Goal: Task Accomplishment & Management: Use online tool/utility

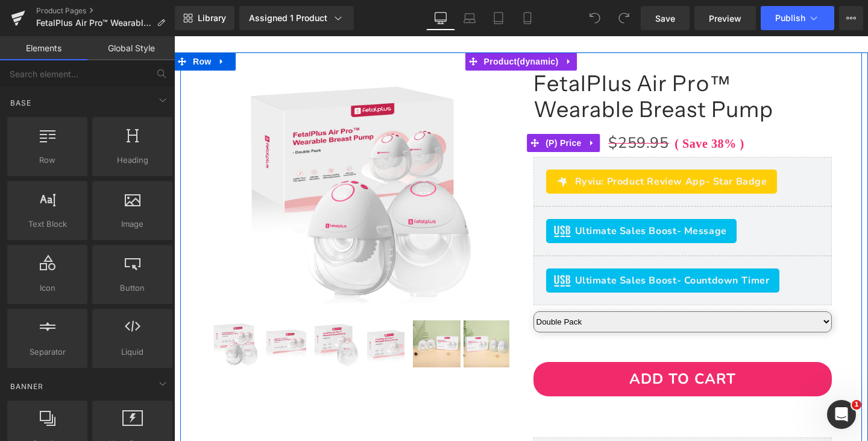
scroll to position [301, 0]
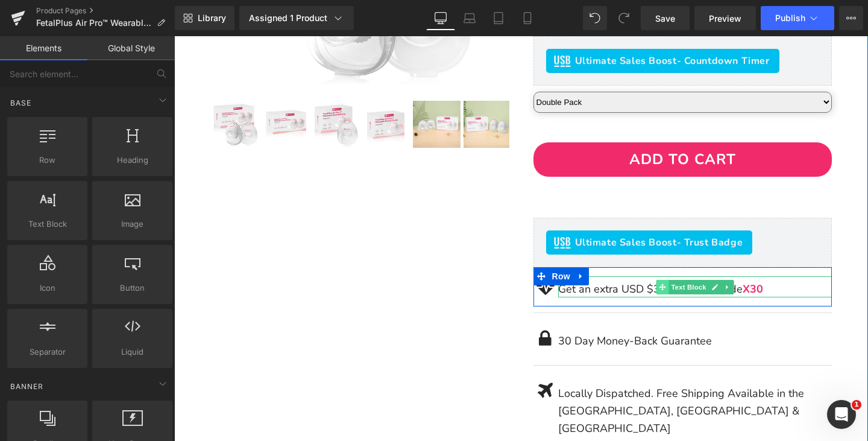
click at [658, 294] on span at bounding box center [662, 287] width 13 height 14
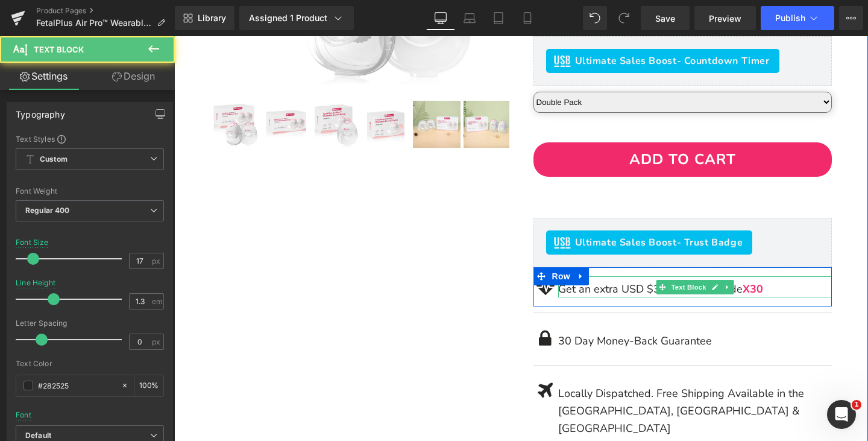
click at [623, 292] on p "Get an extra USD $30 OFF with Code X30" at bounding box center [695, 288] width 274 height 17
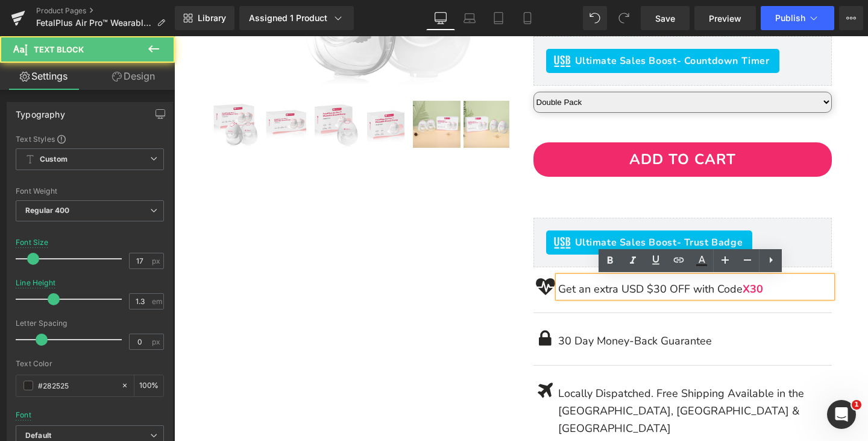
click at [623, 292] on p "Get an extra USD $30 OFF with Code X30" at bounding box center [695, 288] width 274 height 17
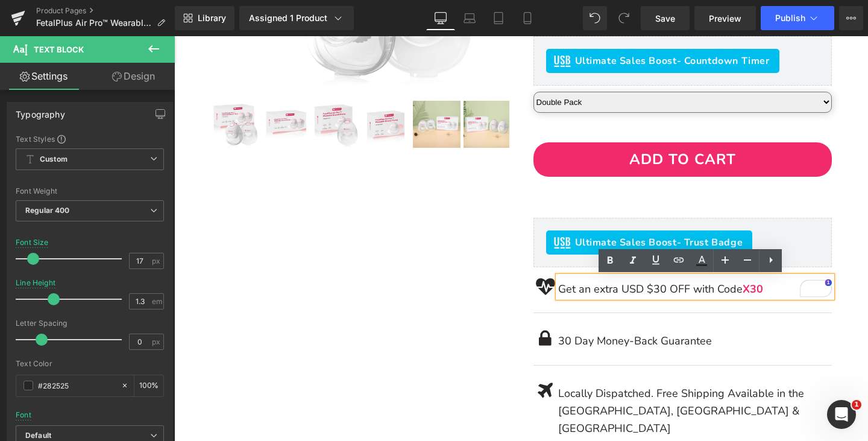
click at [640, 295] on p "Get an extra USD $30 OFF with Code X30" at bounding box center [695, 288] width 274 height 17
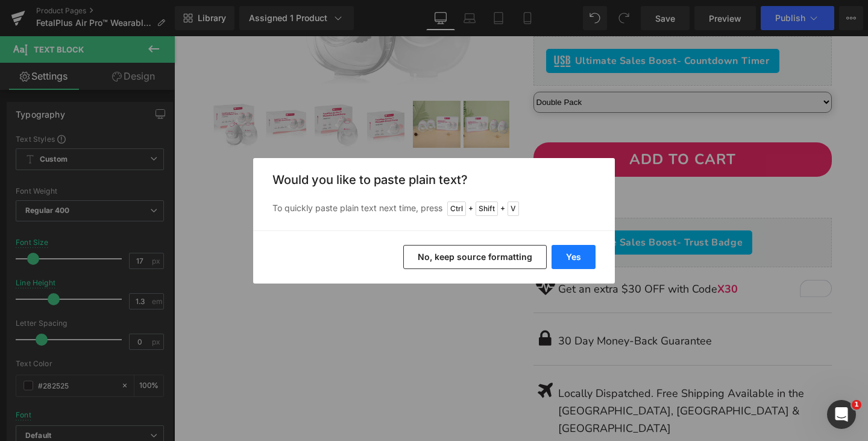
click at [576, 260] on button "Yes" at bounding box center [574, 257] width 44 height 24
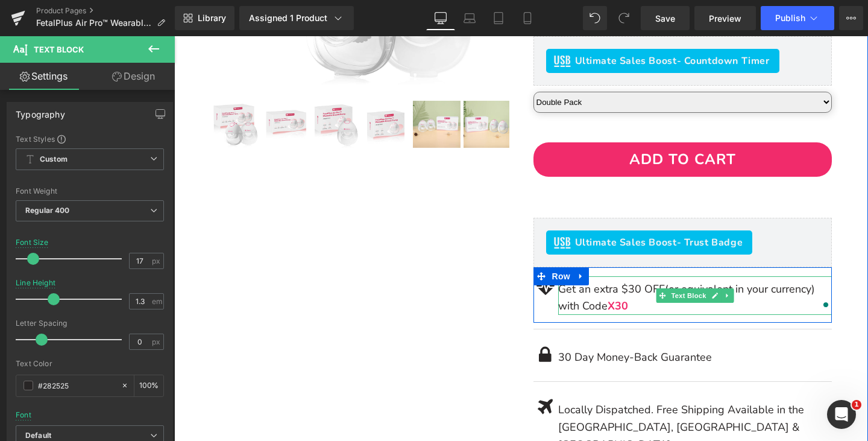
click at [623, 292] on p "Get an extra $30 OFF(or equivalent in your currency) with Code X30" at bounding box center [695, 297] width 274 height 35
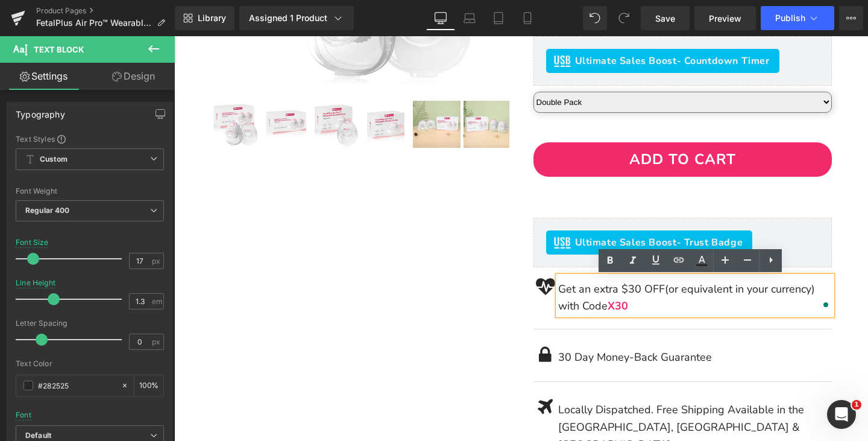
click at [657, 288] on p "Get an extra $30 OFF(or equivalent in your currency) with Code X30" at bounding box center [695, 297] width 274 height 35
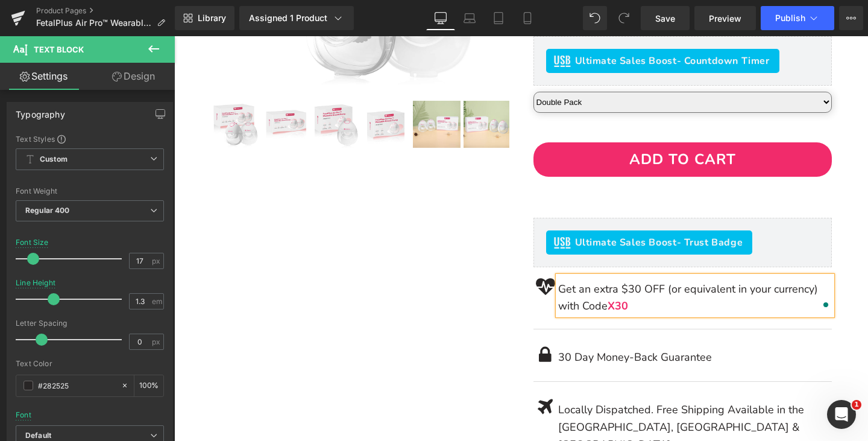
click at [817, 291] on p "Get an extra $30 OFF (or equivalent in your currency) with Code X30" at bounding box center [695, 297] width 274 height 35
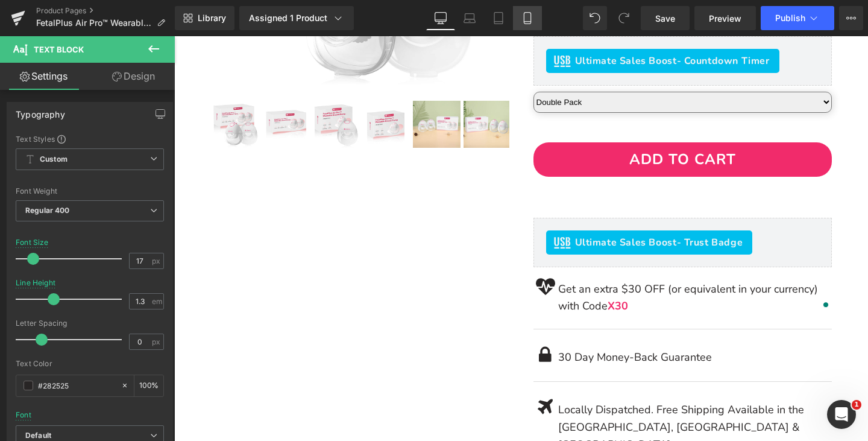
click at [522, 24] on link "Mobile" at bounding box center [527, 18] width 29 height 24
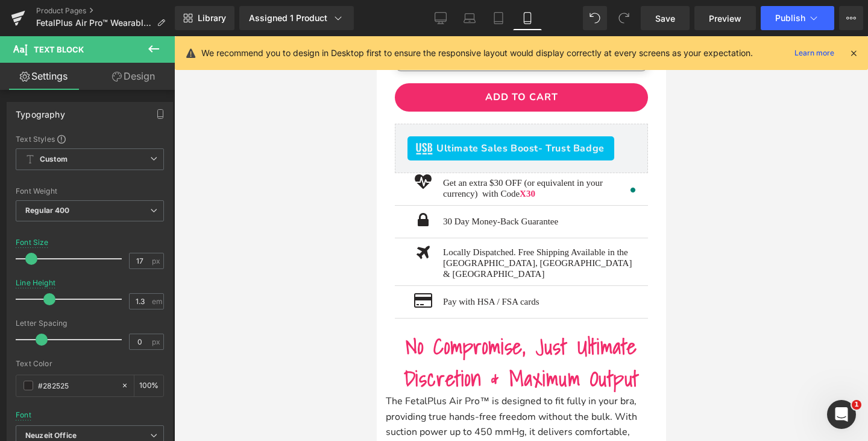
scroll to position [683, 0]
click at [447, 18] on icon at bounding box center [440, 17] width 11 height 9
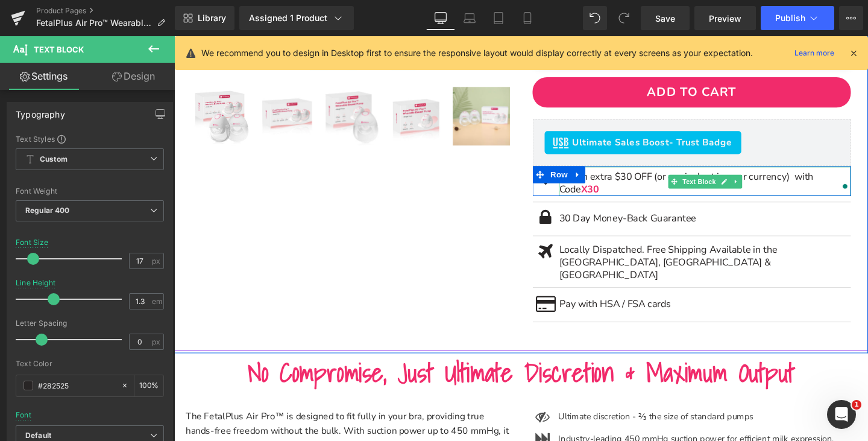
click at [683, 185] on p "Get an extra $30 OFF (or equivalent in your currency) with Code X30" at bounding box center [732, 190] width 307 height 27
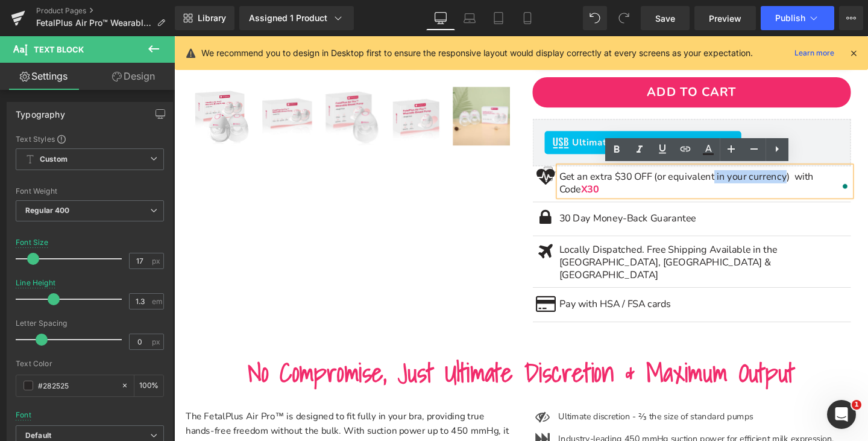
drag, startPoint x: 741, startPoint y: 183, endPoint x: 820, endPoint y: 187, distance: 79.1
click at [820, 187] on p "Get an extra $30 OFF (or equivalent in your currency) with Code X30" at bounding box center [732, 190] width 307 height 27
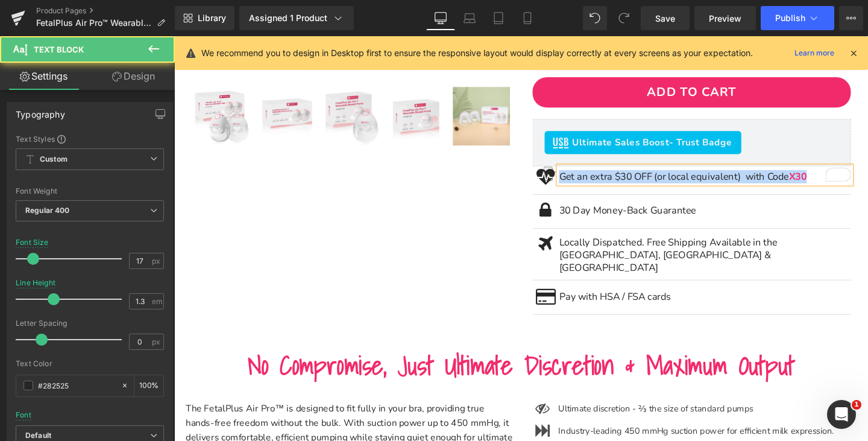
drag, startPoint x: 577, startPoint y: 182, endPoint x: 659, endPoint y: 75, distance: 134.9
click at [852, 178] on p "Get an extra $30 OFF (or local equivalent) with Code X30" at bounding box center [732, 183] width 307 height 13
copy p "Get an extra $30 OFF (or local equivalent) with Code X30"
click at [774, 183] on p "Get an extra $30 OFF (or local equivalent) with Code X30" at bounding box center [732, 183] width 307 height 13
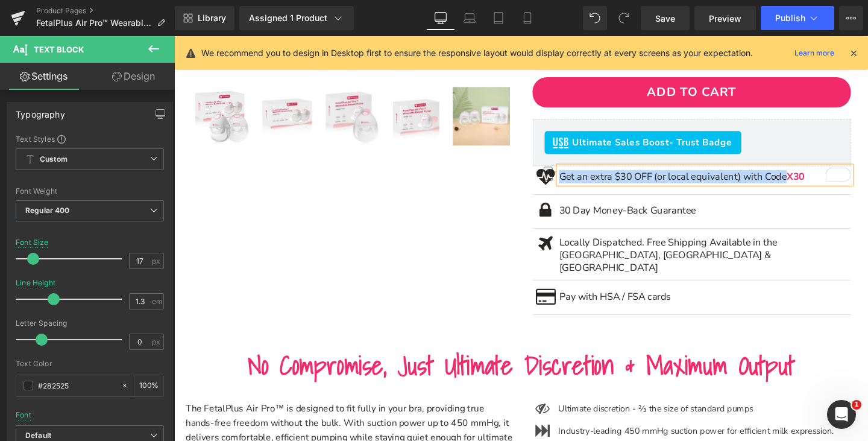
drag, startPoint x: 576, startPoint y: 184, endPoint x: 819, endPoint y: 187, distance: 242.9
click at [819, 187] on p "Get an extra $30 OFF (or local equivalent) with Code X30" at bounding box center [732, 183] width 307 height 13
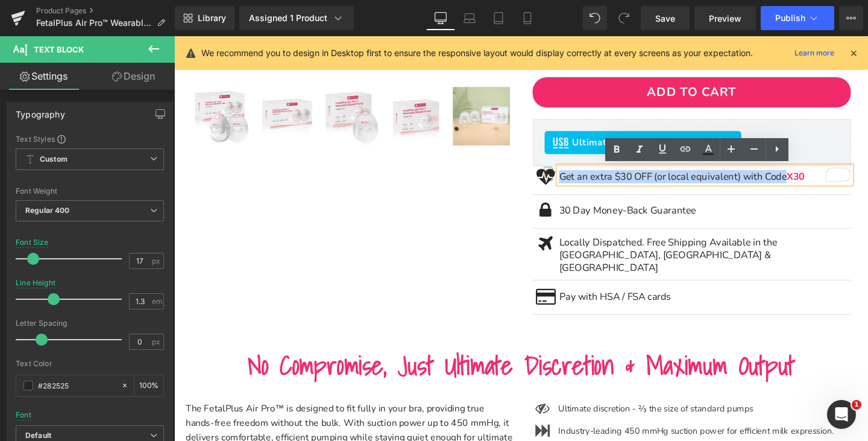
copy p "Get an extra $30 OFF (or local equivalent) with Code"
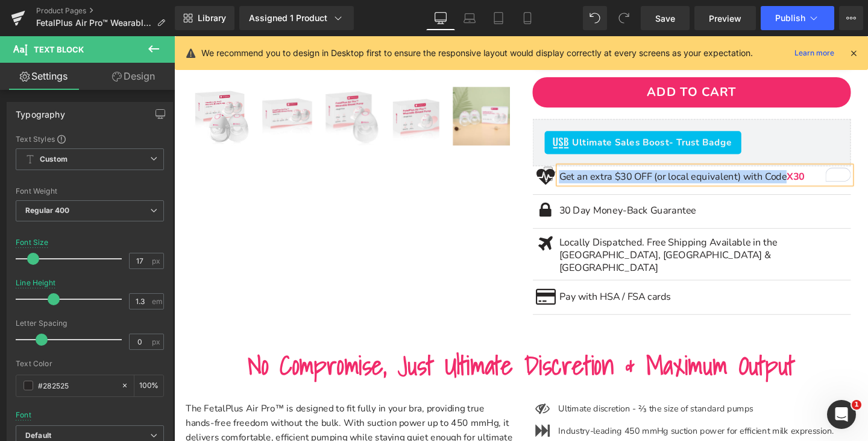
click at [719, 178] on p "Get an extra $30 OFF (or local equivalent) with Code X30" at bounding box center [732, 183] width 307 height 13
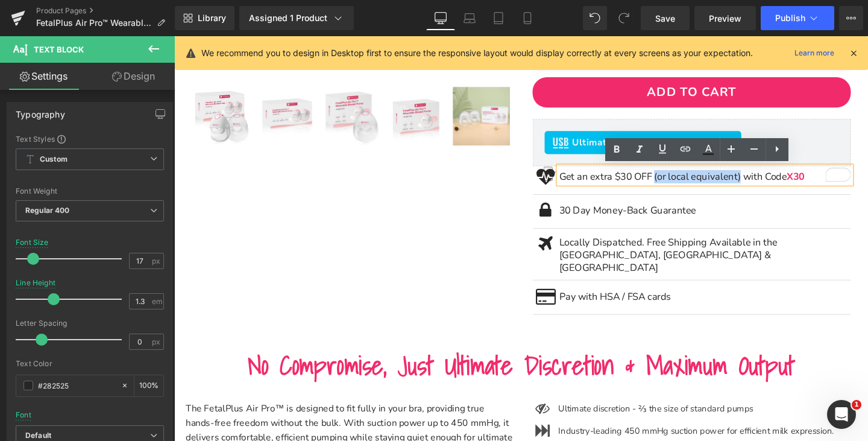
drag, startPoint x: 674, startPoint y: 182, endPoint x: 770, endPoint y: 187, distance: 96.0
click at [770, 187] on p "Get an extra $30 OFF (or local equivalent) with Code X30" at bounding box center [732, 183] width 307 height 13
copy p "(or local equivalent)"
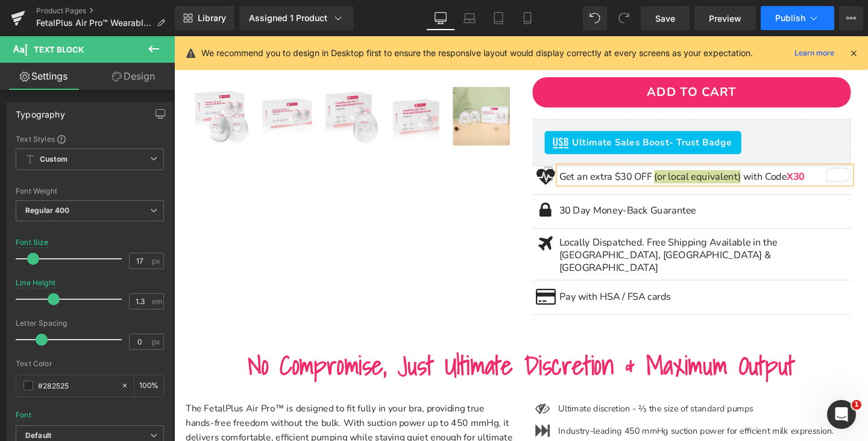
click at [793, 13] on span "Publish" at bounding box center [790, 18] width 30 height 10
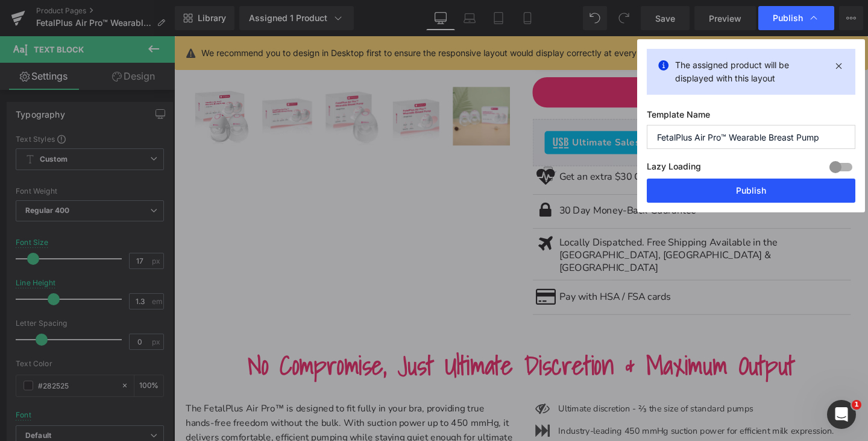
click at [757, 187] on button "Publish" at bounding box center [751, 190] width 209 height 24
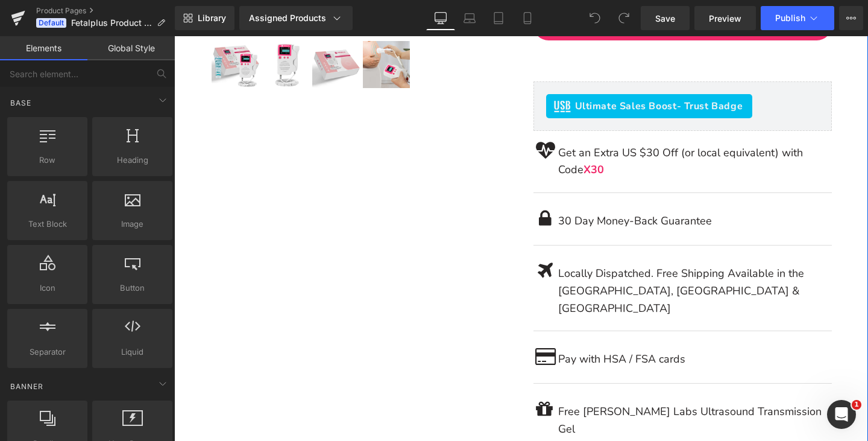
scroll to position [362, 0]
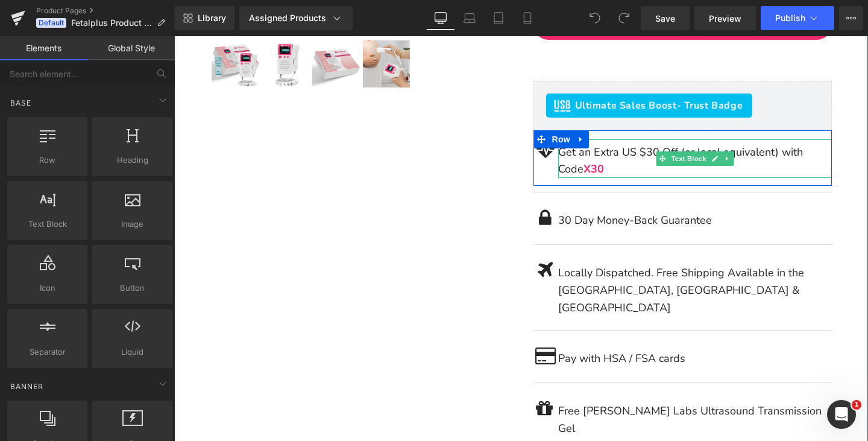
click at [614, 160] on p "Get an Extra US $30 Off (or local equivalent) with Code X30" at bounding box center [695, 160] width 274 height 35
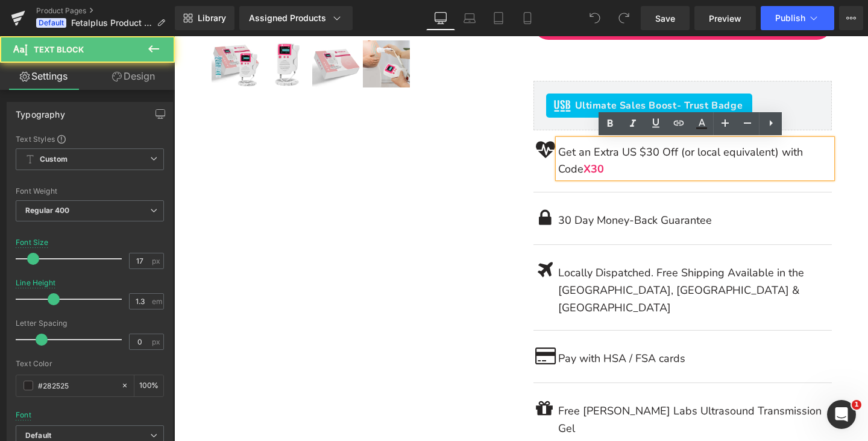
click at [631, 156] on p "Get an Extra US $30 Off (or local equivalent) with Code X30" at bounding box center [695, 160] width 274 height 35
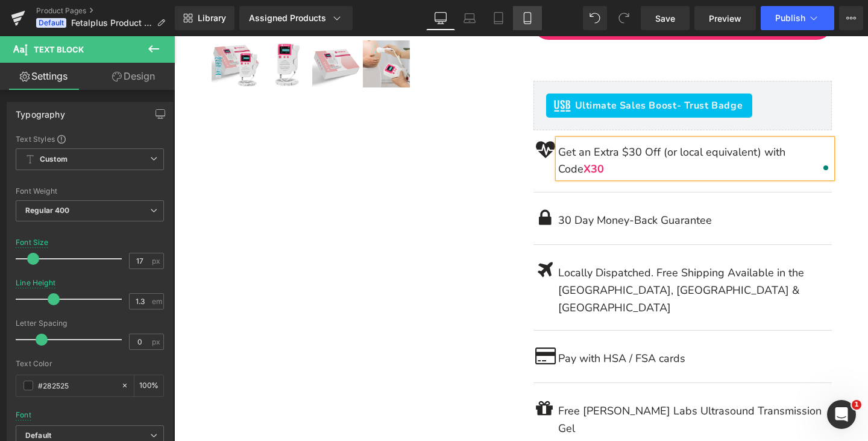
click at [530, 19] on icon at bounding box center [527, 18] width 12 height 12
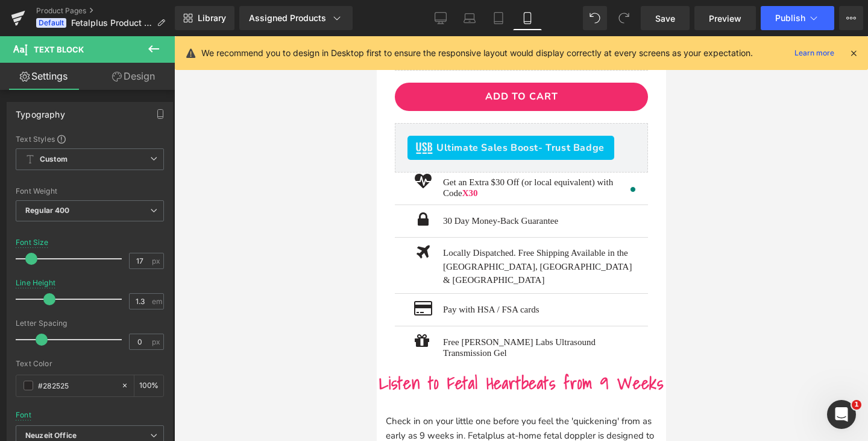
scroll to position [576, 0]
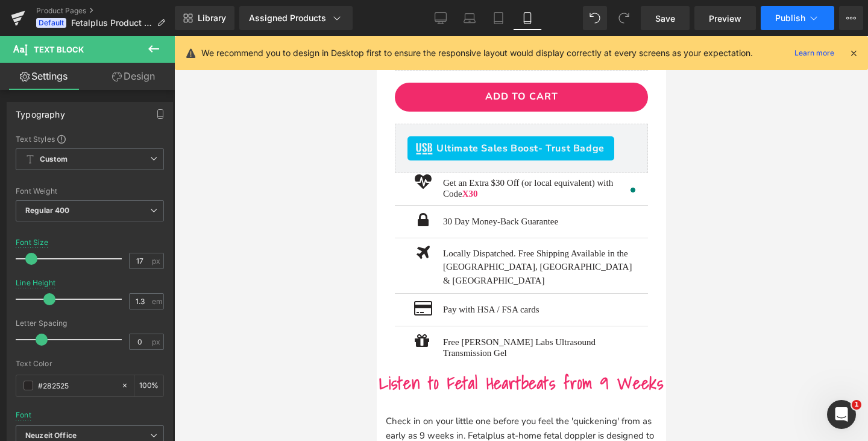
click at [793, 24] on button "Publish" at bounding box center [798, 18] width 74 height 24
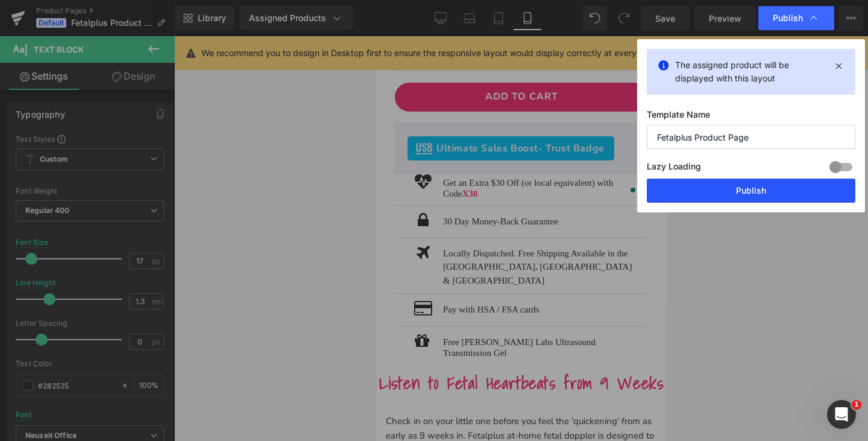
click at [733, 183] on button "Publish" at bounding box center [751, 190] width 209 height 24
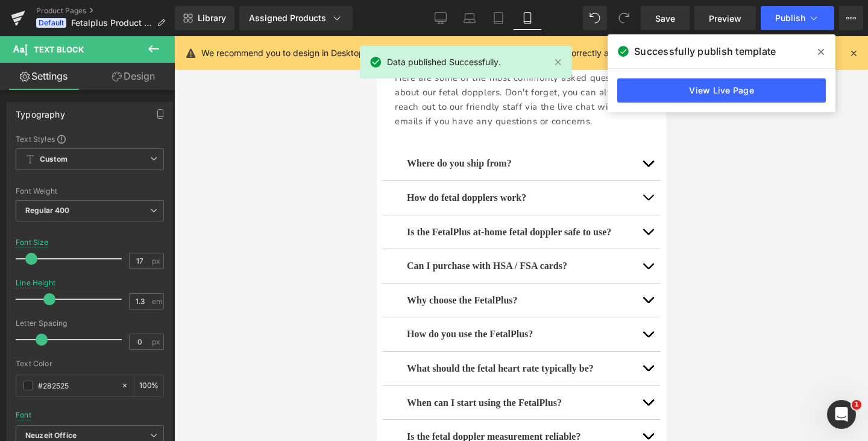
scroll to position [6182, 0]
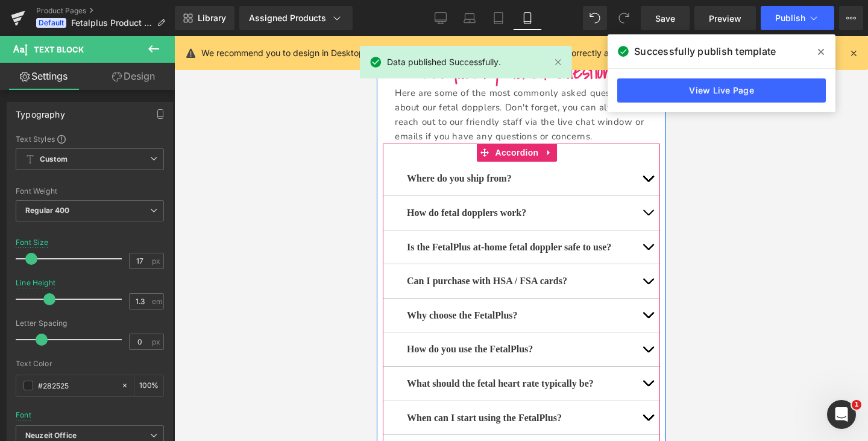
click at [636, 195] on button "button" at bounding box center [647, 179] width 24 height 34
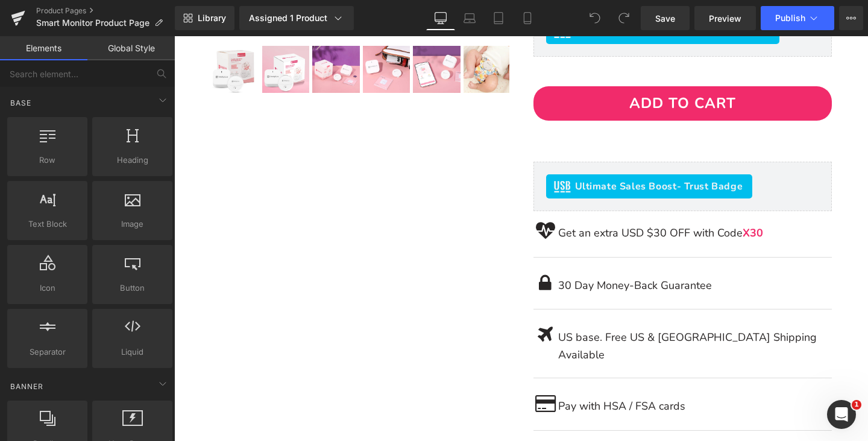
scroll to position [362, 0]
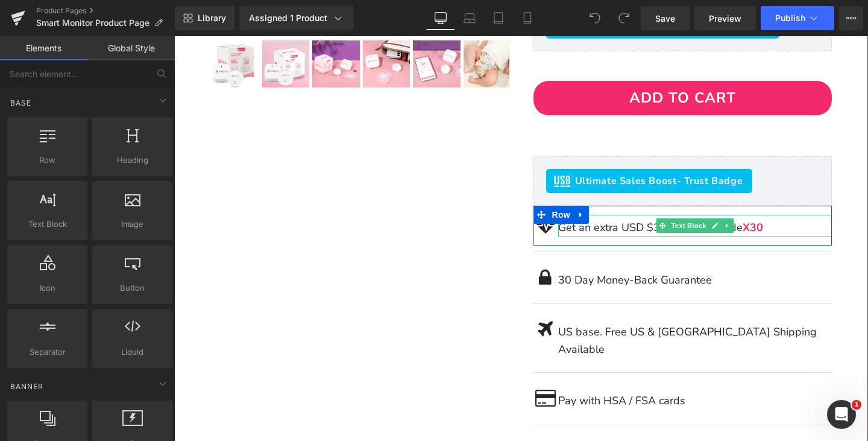
click at [628, 228] on p "Get an extra USD $30 OFF with Code X30" at bounding box center [695, 227] width 274 height 17
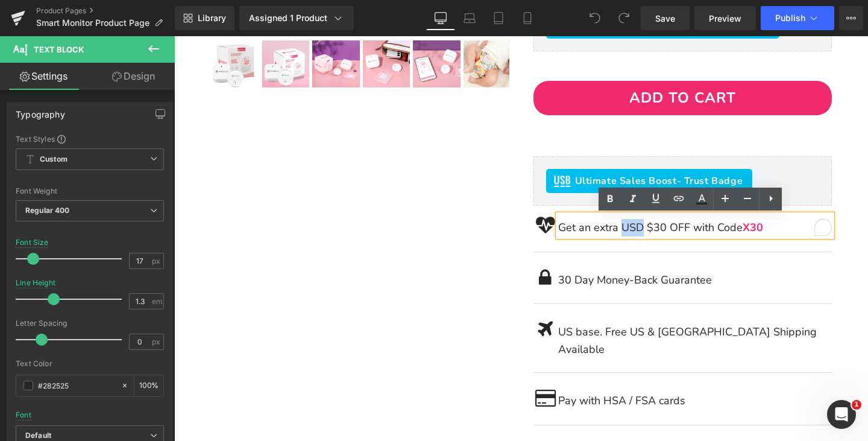
drag, startPoint x: 638, startPoint y: 229, endPoint x: 616, endPoint y: 224, distance: 23.0
click at [619, 229] on p "Get an extra USD $30 OFF with Code X30" at bounding box center [695, 227] width 274 height 17
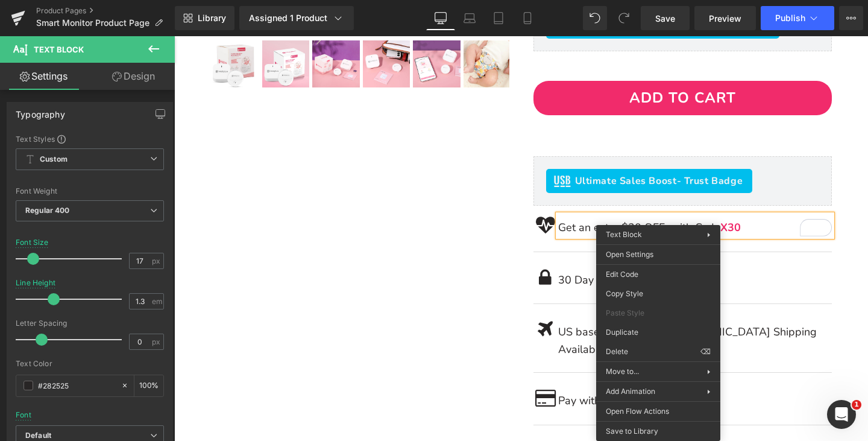
click at [668, 218] on div "Get an extra $30 OFF with Code X30" at bounding box center [695, 226] width 274 height 22
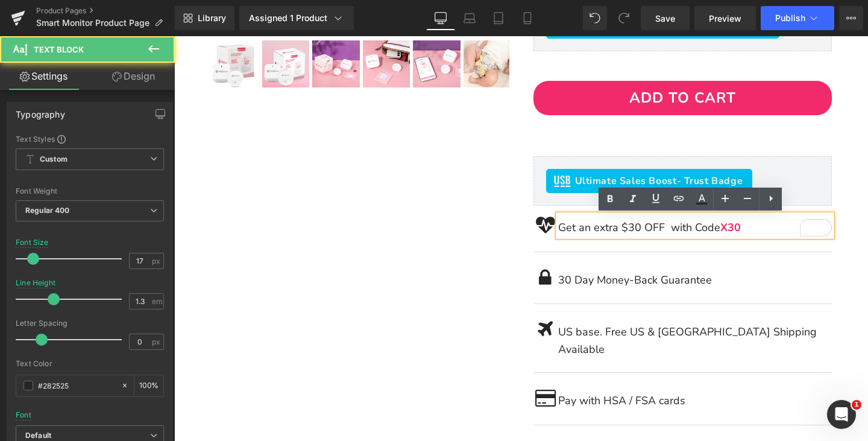
click at [659, 231] on p "Get an extra $30 OFF with Code X30" at bounding box center [695, 227] width 274 height 17
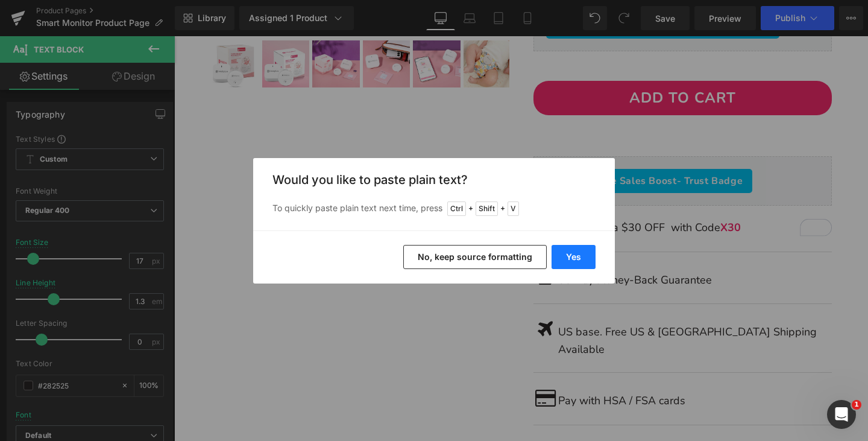
click at [567, 255] on button "Yes" at bounding box center [574, 257] width 44 height 24
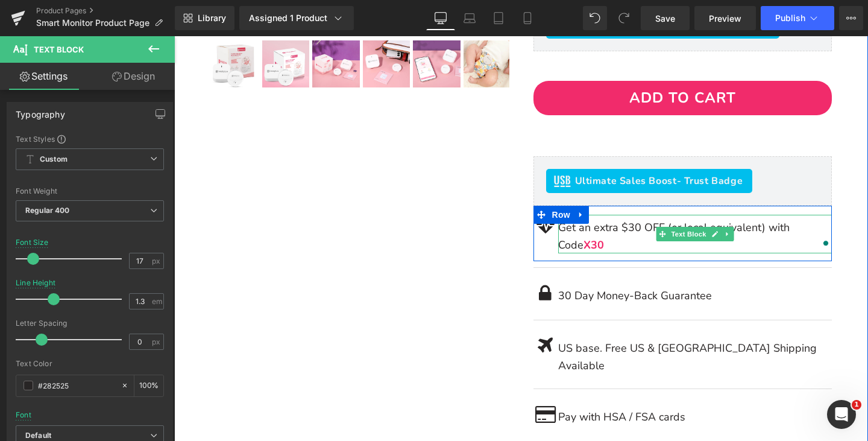
click at [602, 251] on div "Get an extra $30 OFF (or local equivalent) with Code X30 Text Block" at bounding box center [695, 234] width 274 height 39
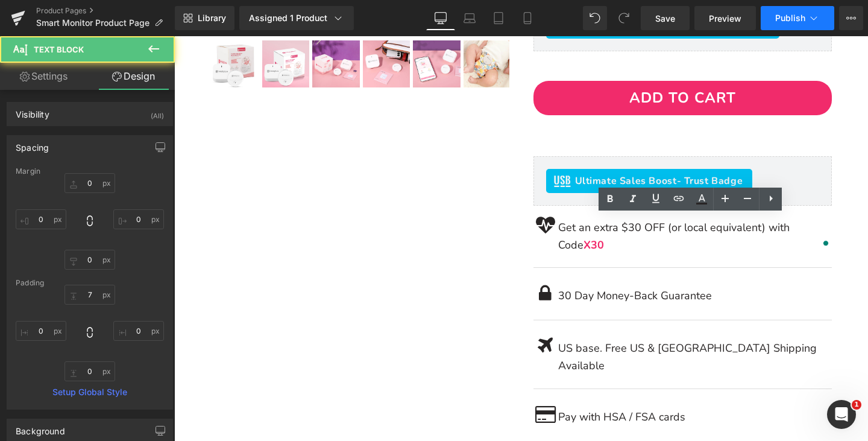
click at [808, 20] on icon at bounding box center [814, 18] width 12 height 12
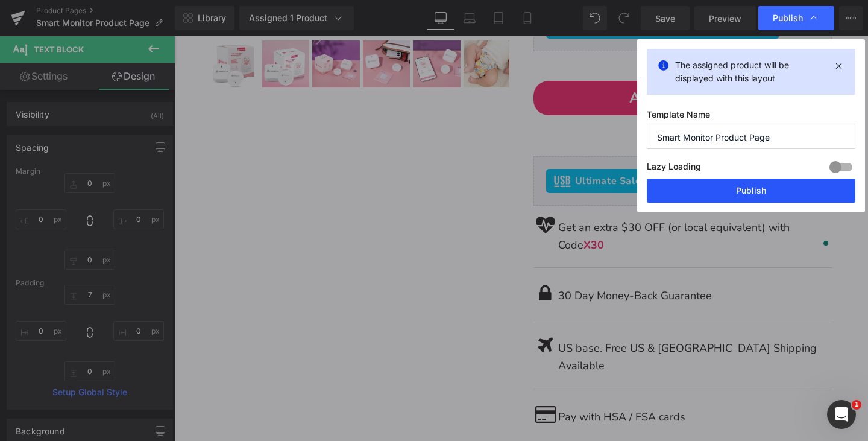
click at [766, 190] on button "Publish" at bounding box center [751, 190] width 209 height 24
